Goal: Task Accomplishment & Management: Manage account settings

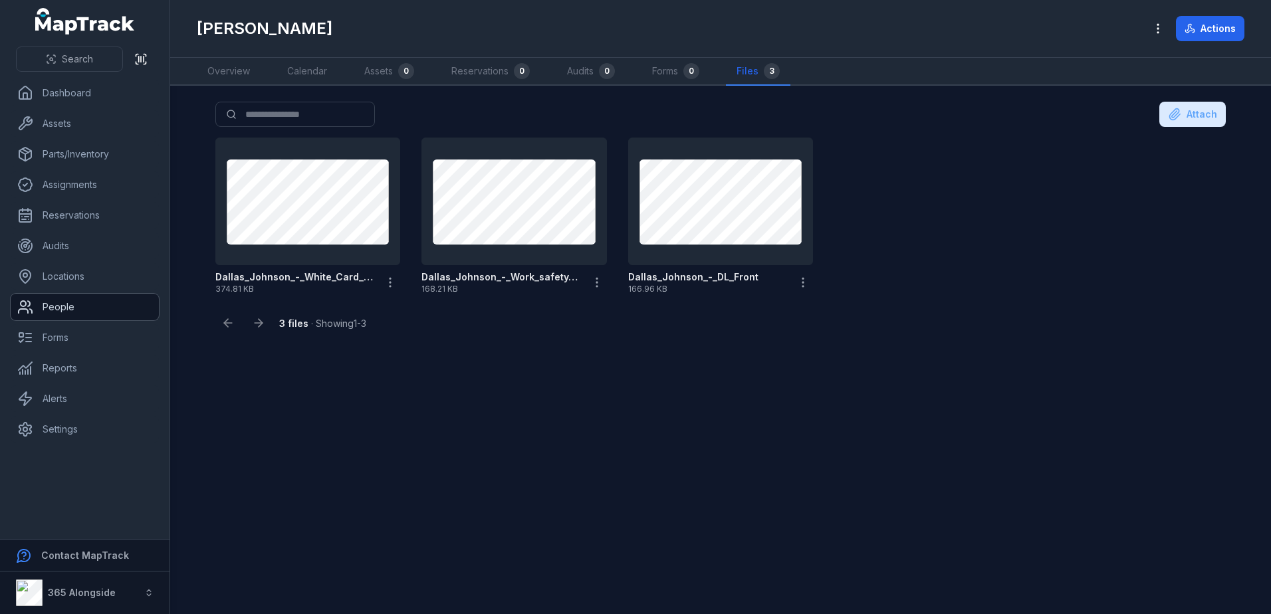
click at [66, 296] on link "People" at bounding box center [85, 307] width 148 height 27
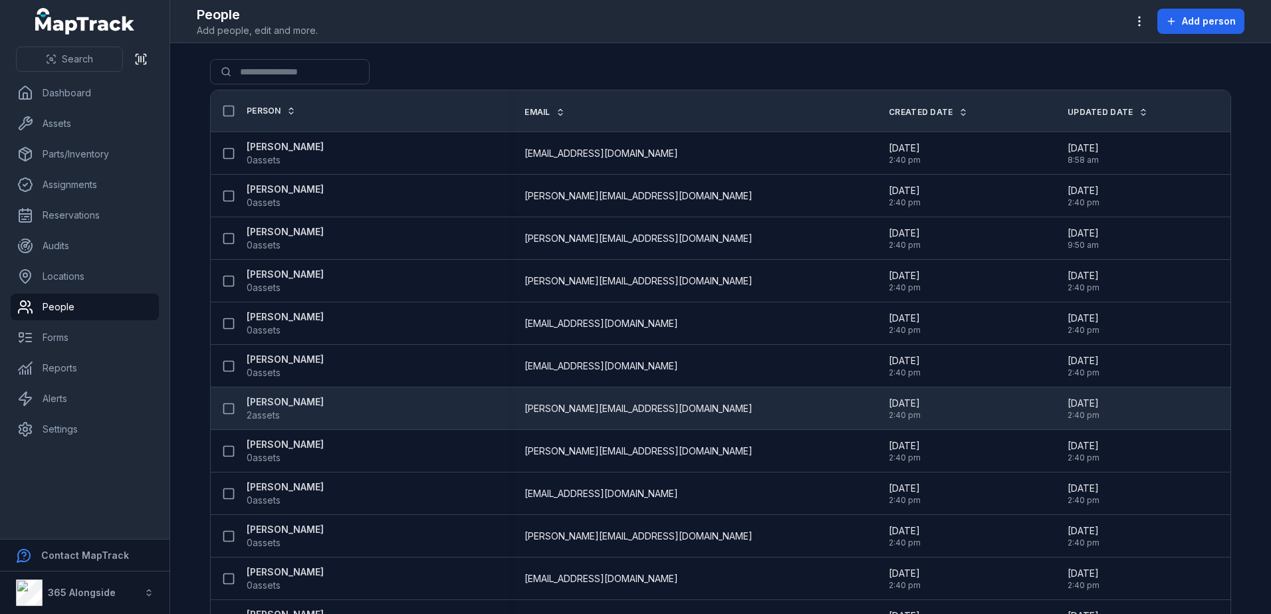
click at [288, 417] on span "2 assets" at bounding box center [285, 415] width 77 height 13
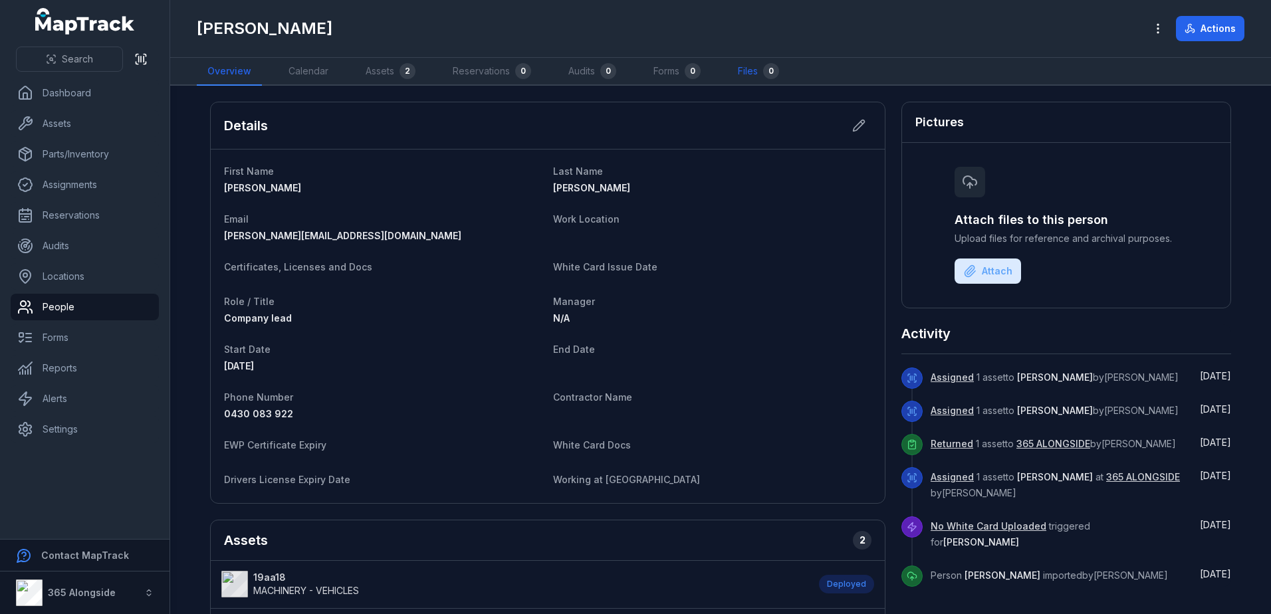
click at [750, 60] on link "Files 0" at bounding box center [758, 72] width 62 height 28
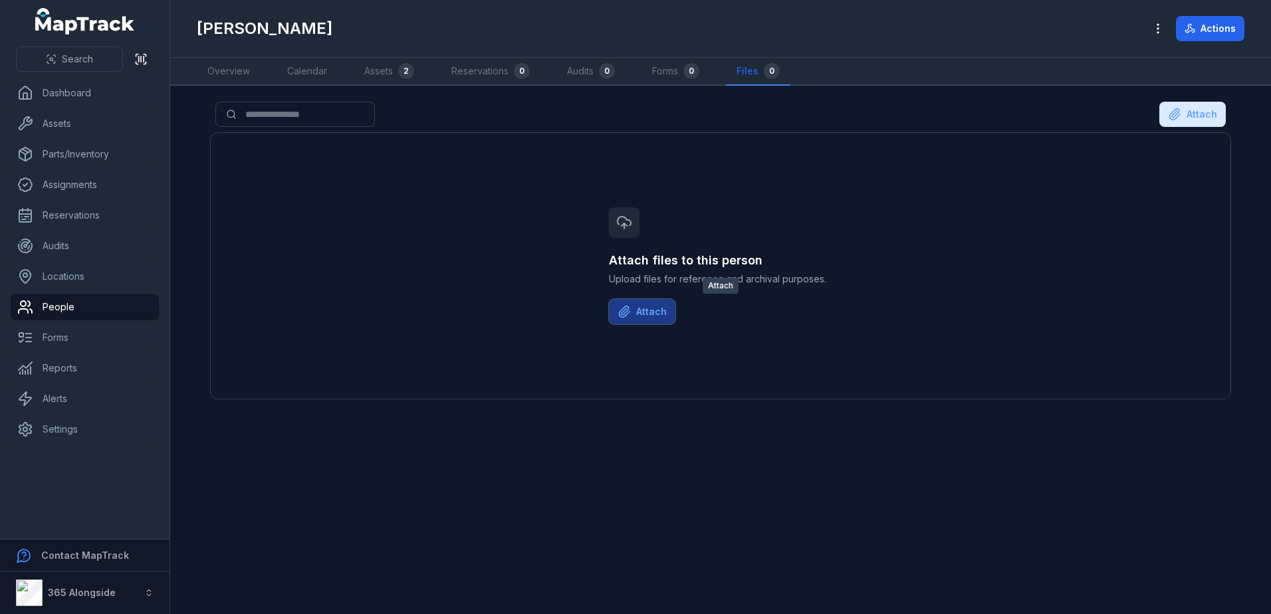
click at [635, 315] on button "Attach" at bounding box center [642, 311] width 66 height 25
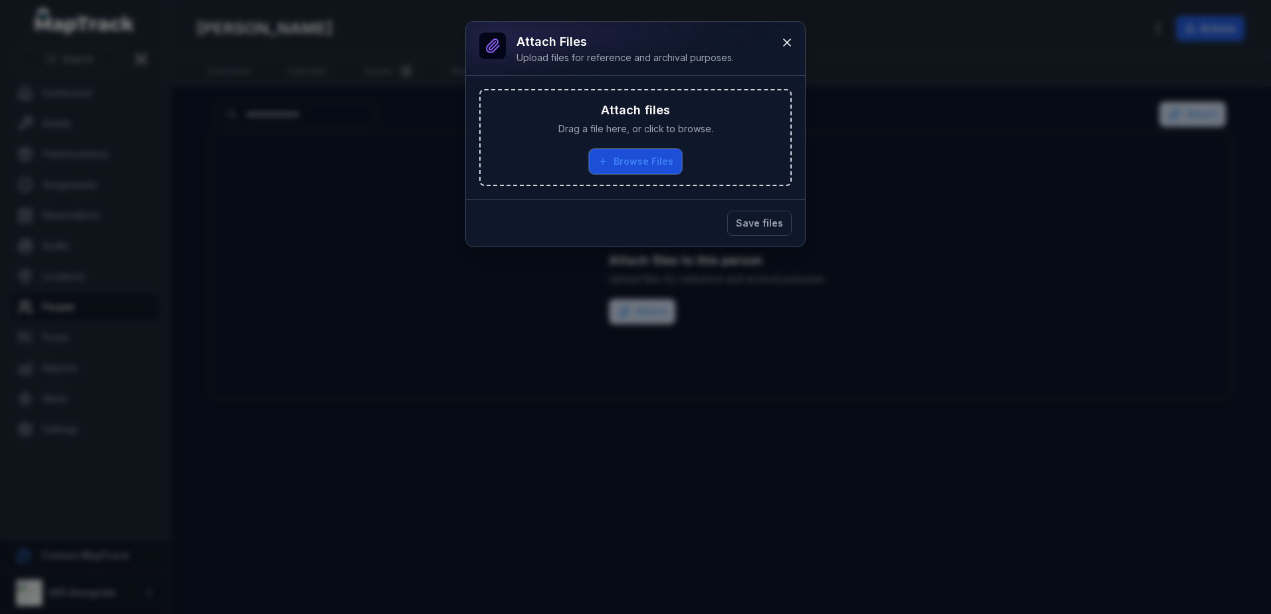
click at [627, 158] on button "Browse Files" at bounding box center [635, 161] width 93 height 25
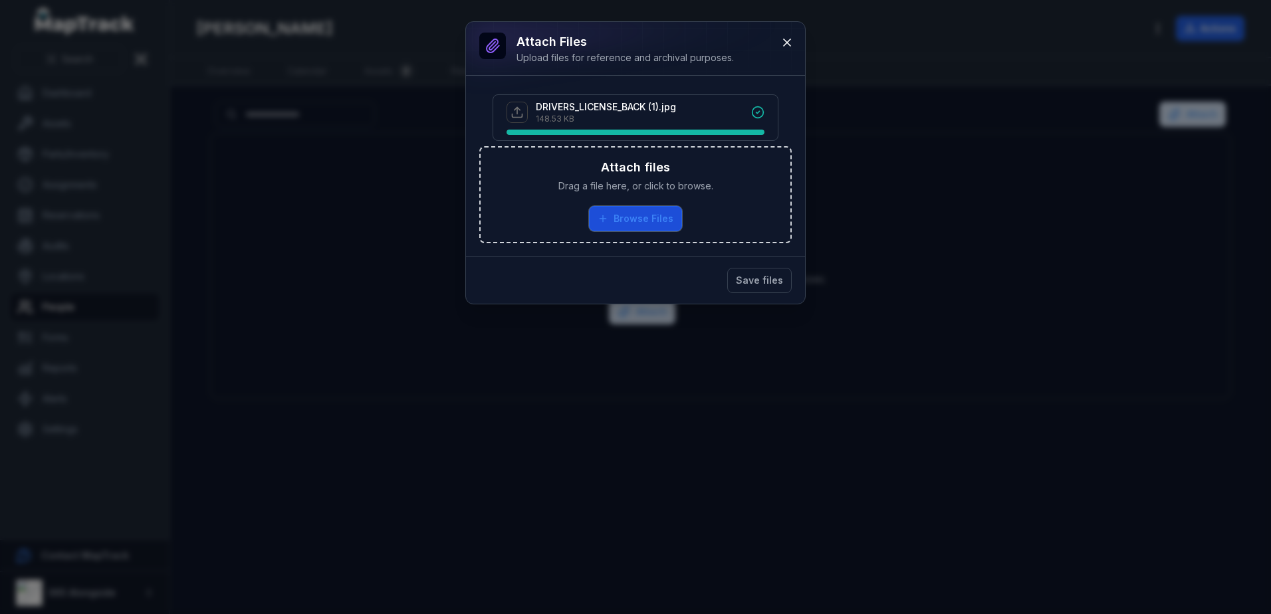
click at [661, 211] on button "Browse Files" at bounding box center [635, 218] width 93 height 25
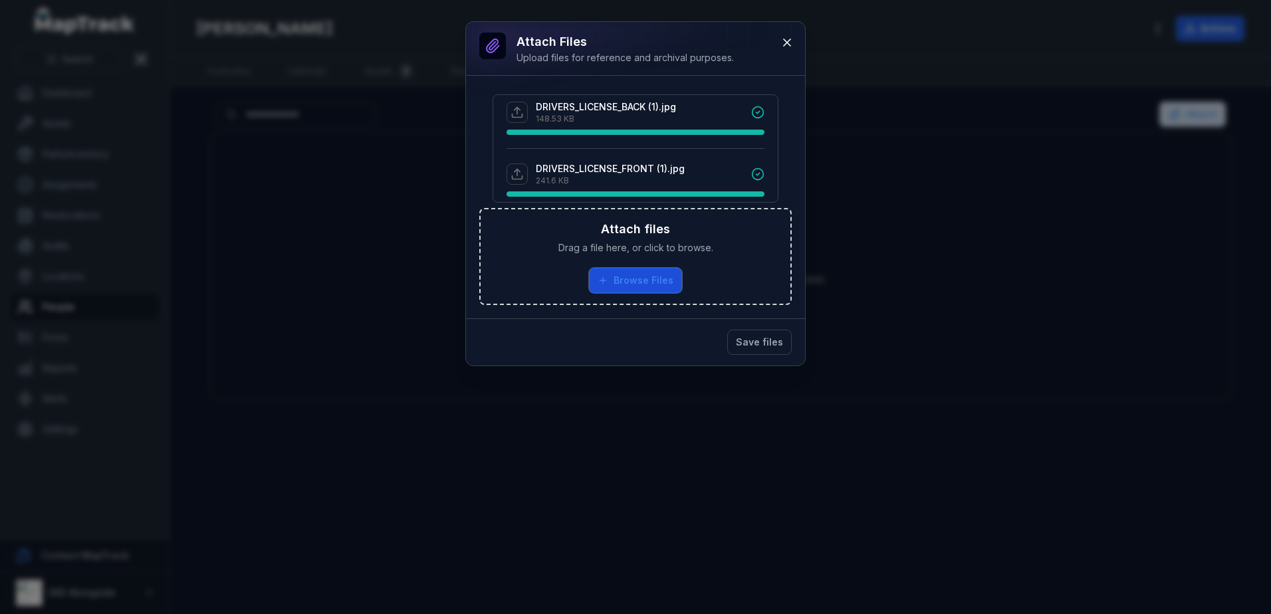
click at [647, 279] on button "Browse Files" at bounding box center [635, 280] width 93 height 25
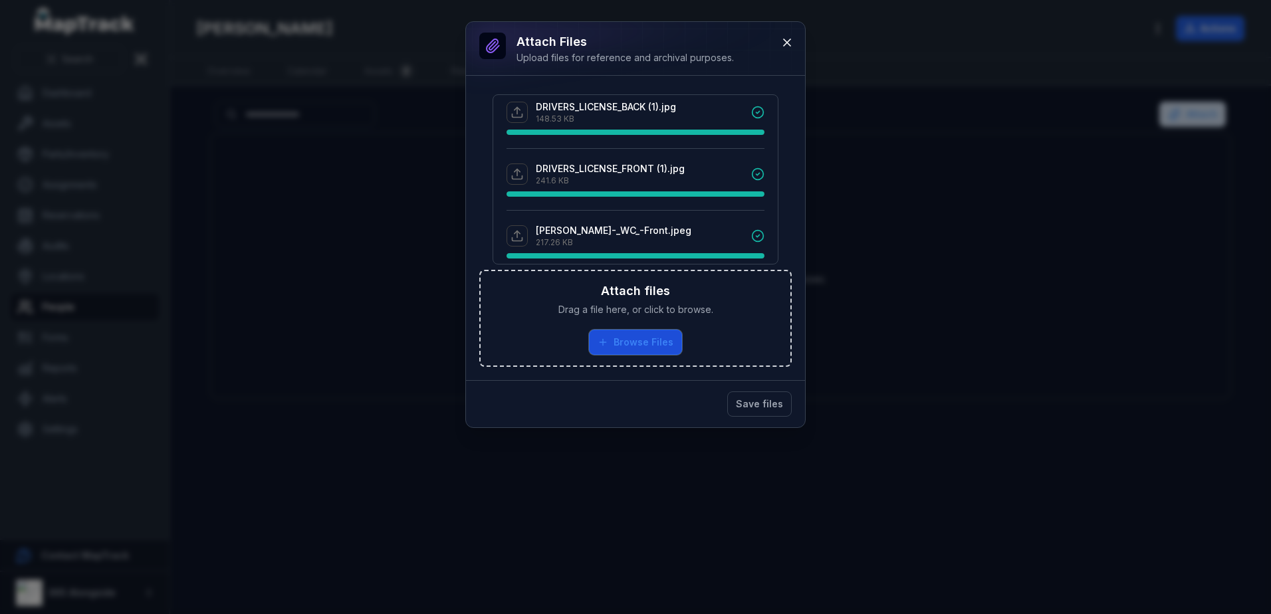
click at [632, 336] on button "Browse Files" at bounding box center [635, 342] width 93 height 25
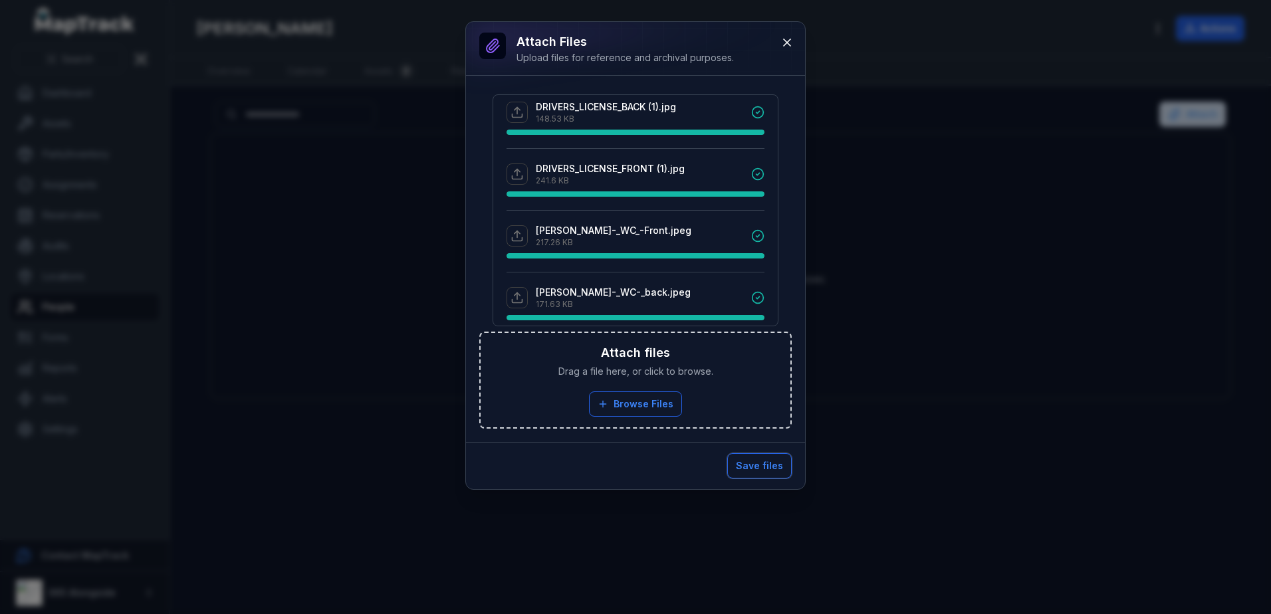
click at [782, 463] on button "Save files" at bounding box center [759, 465] width 64 height 25
